Goal: Find specific page/section: Find specific page/section

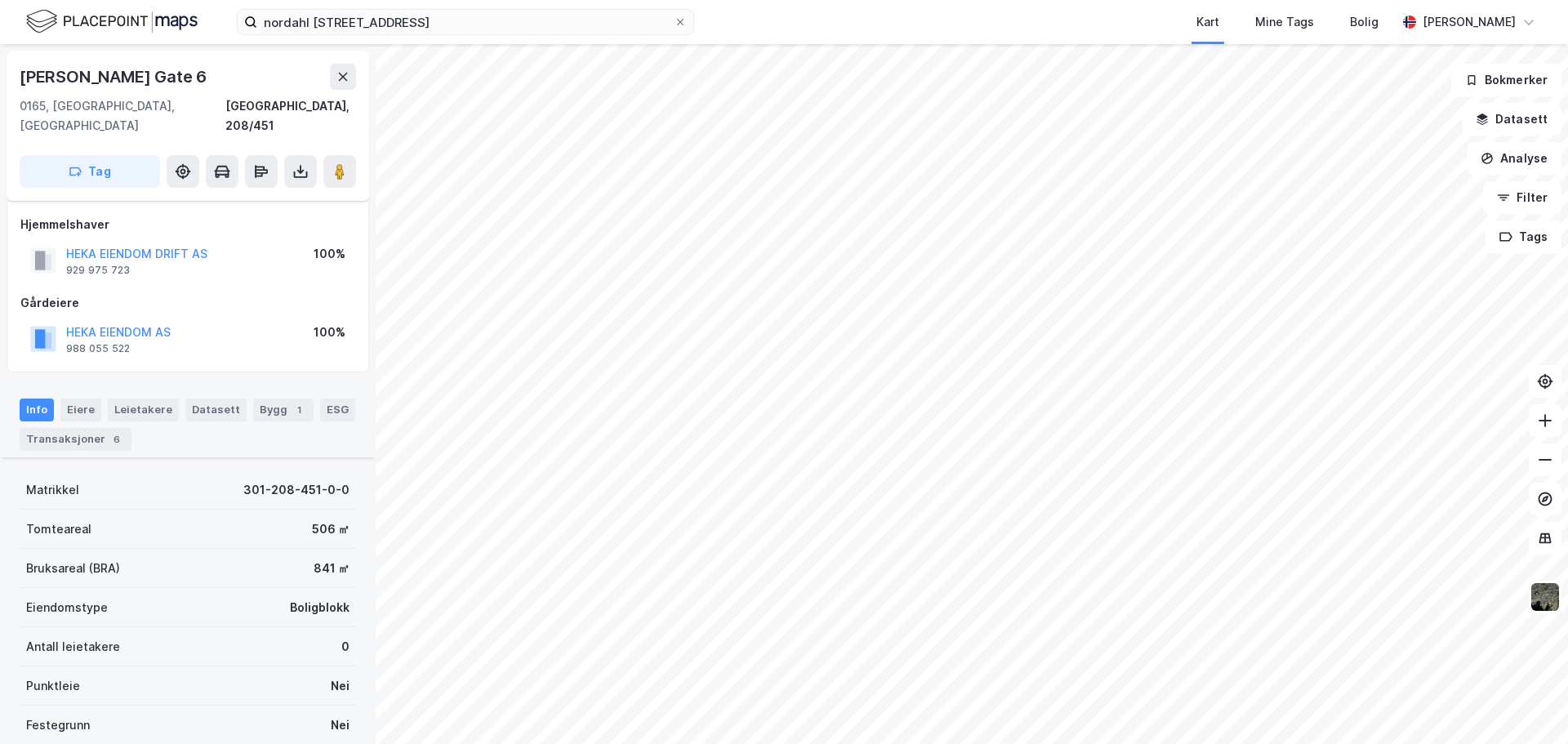
scroll to position [230, 0]
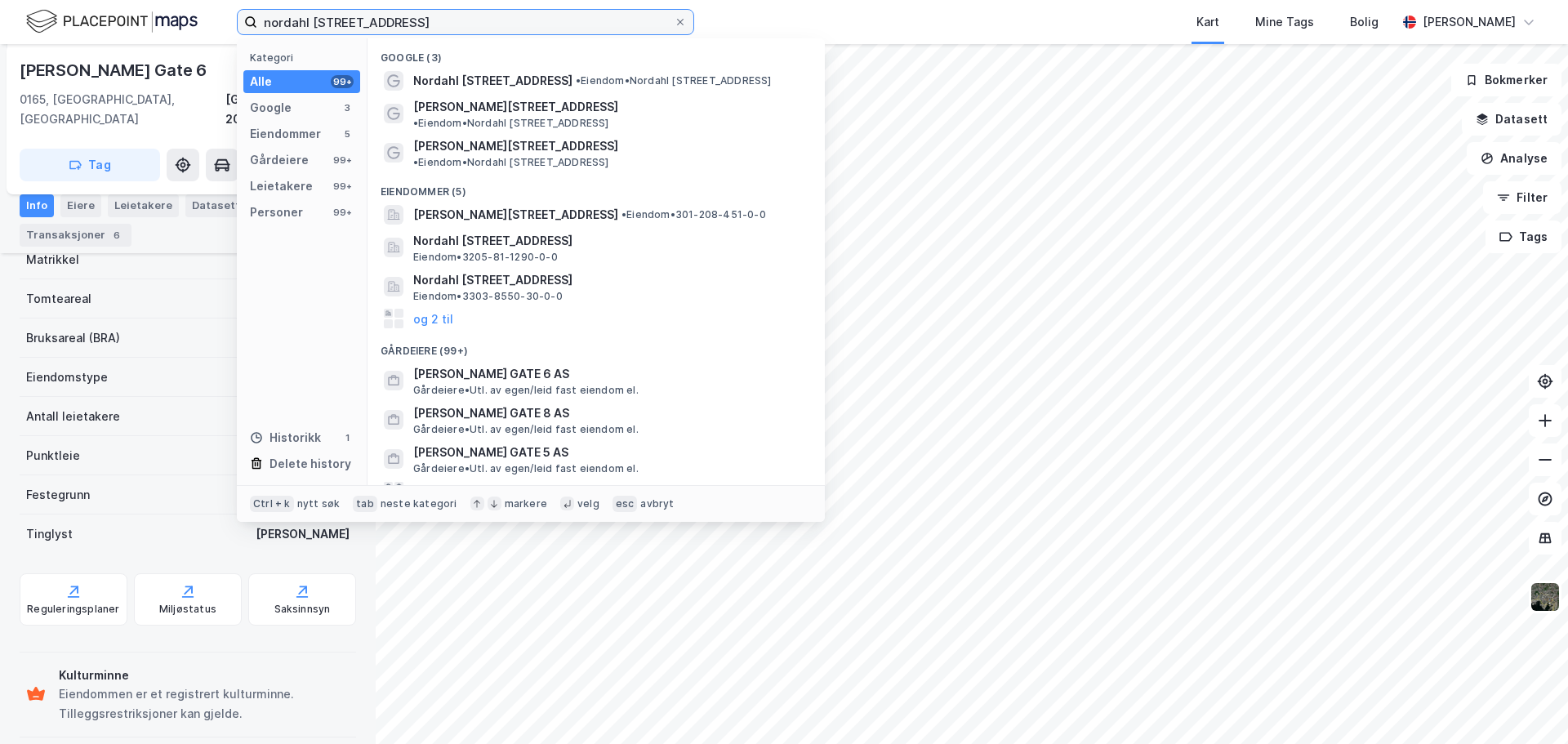
click at [508, 27] on input "nordahl [STREET_ADDRESS]" at bounding box center [466, 22] width 417 height 25
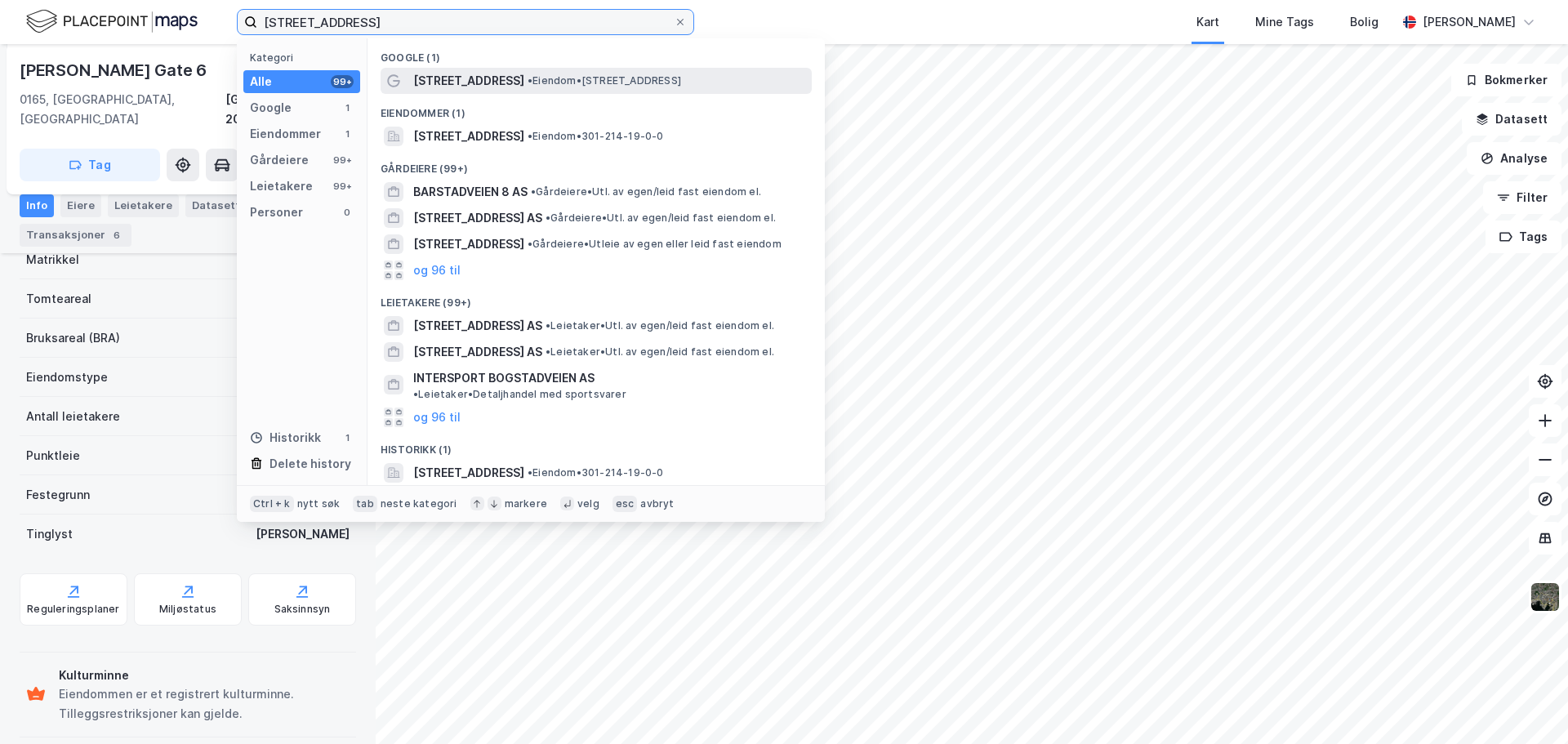
type input "[STREET_ADDRESS]"
click at [580, 74] on span "• Eiendom • [STREET_ADDRESS]" at bounding box center [604, 81] width 154 height 13
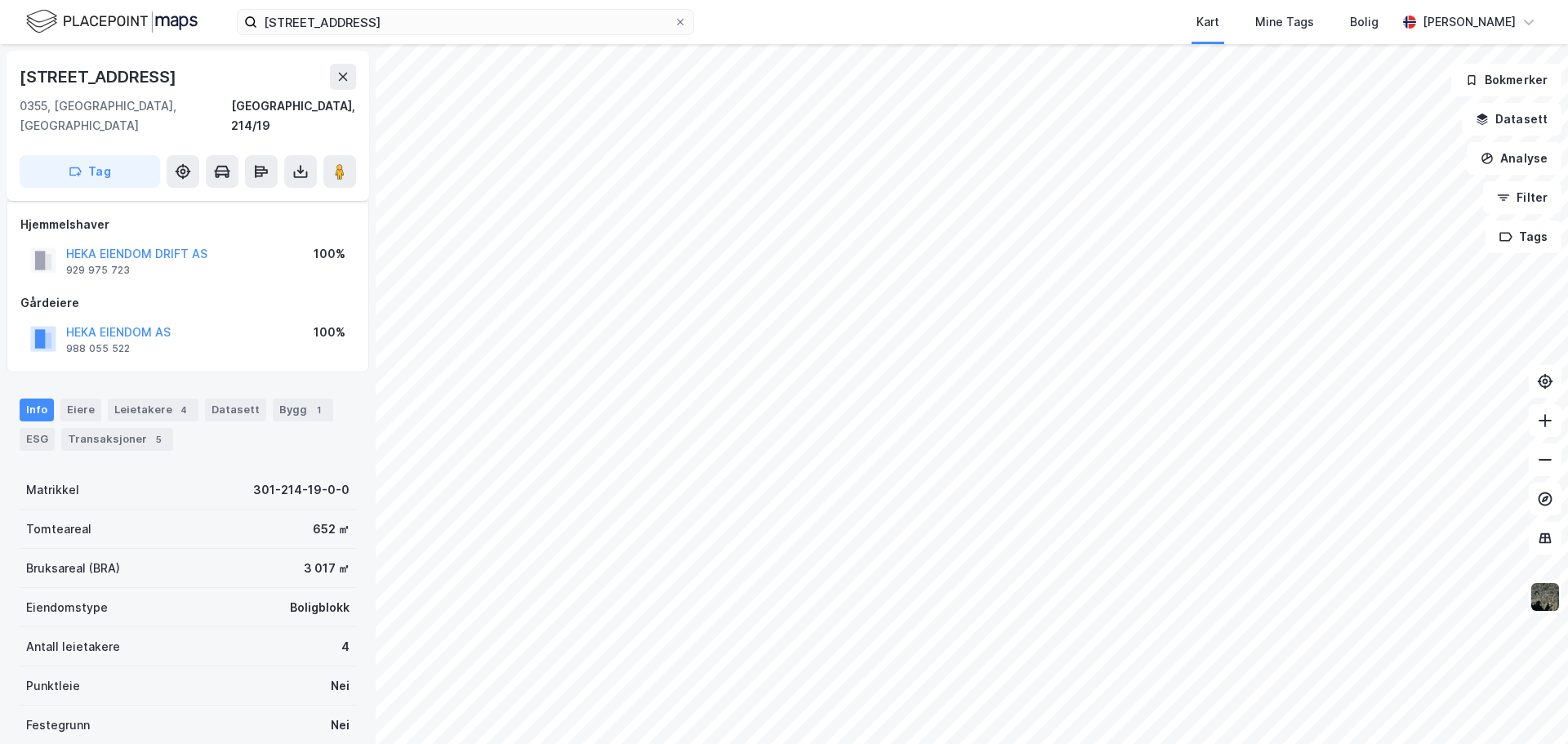
scroll to position [145, 0]
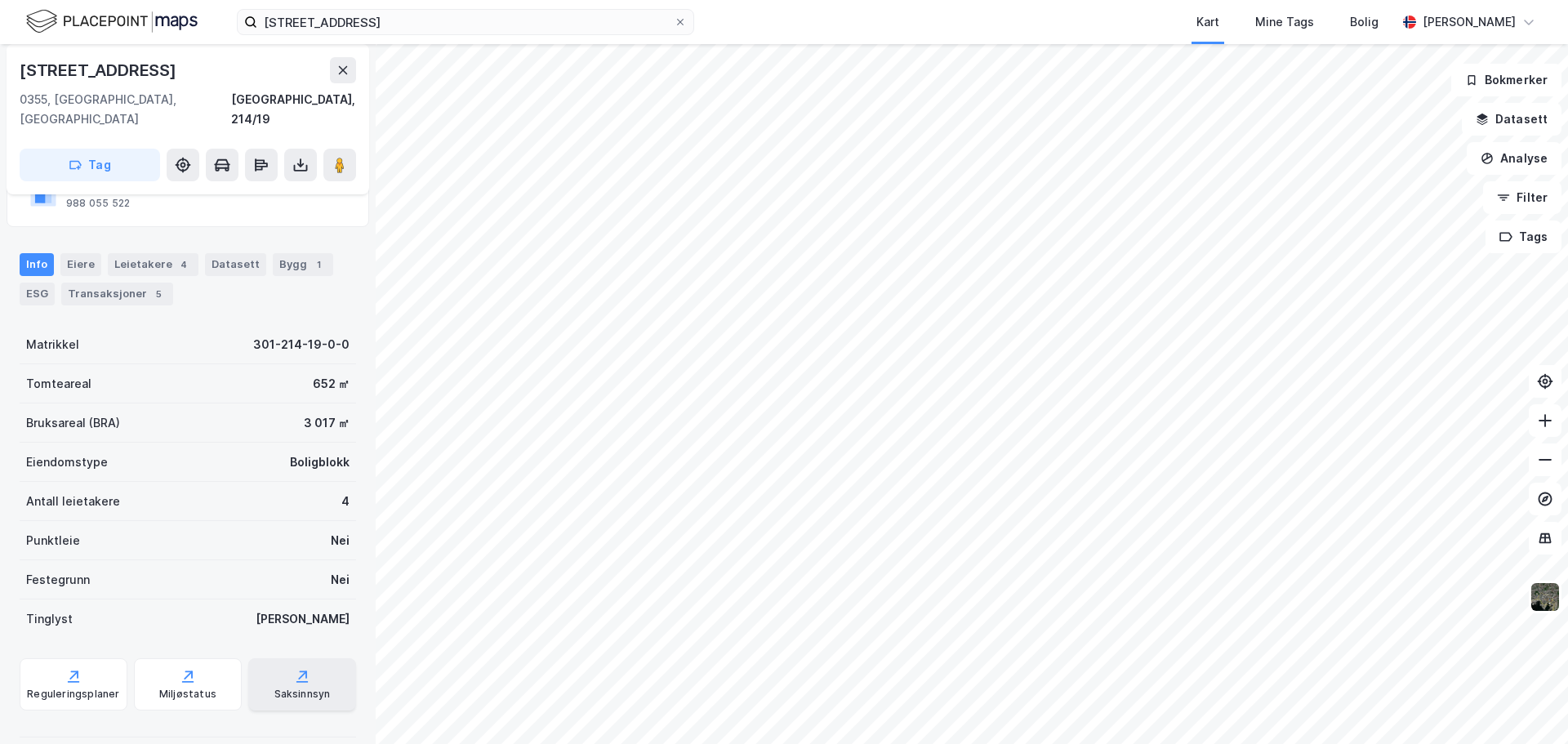
click at [274, 688] on div "Saksinnsyn" at bounding box center [302, 694] width 56 height 13
